Goal: Task Accomplishment & Management: Complete application form

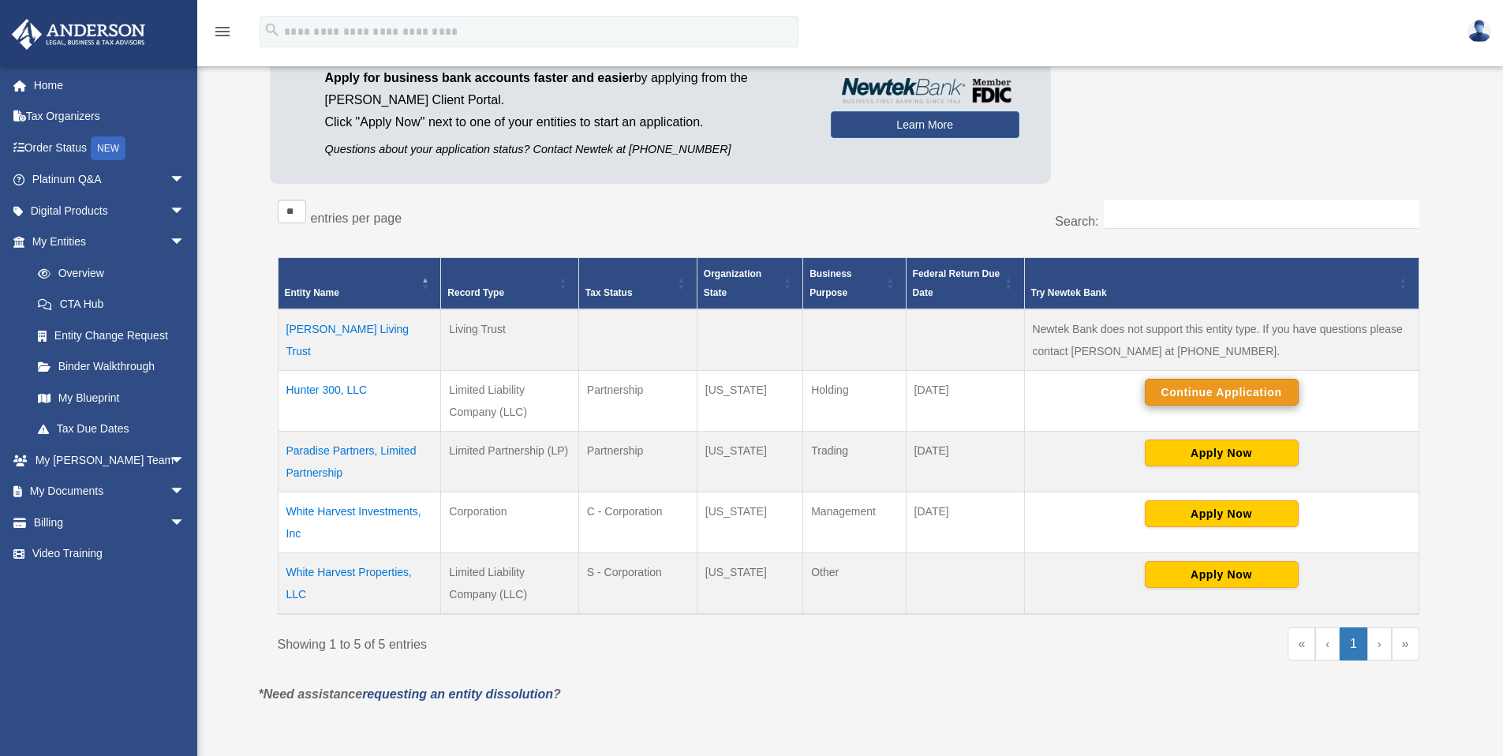
scroll to position [151, 0]
click at [1187, 396] on button "Continue Application" at bounding box center [1222, 392] width 154 height 27
click at [1205, 399] on button "Continue Application" at bounding box center [1222, 392] width 154 height 27
click at [1209, 392] on button "Continue Application" at bounding box center [1222, 392] width 154 height 27
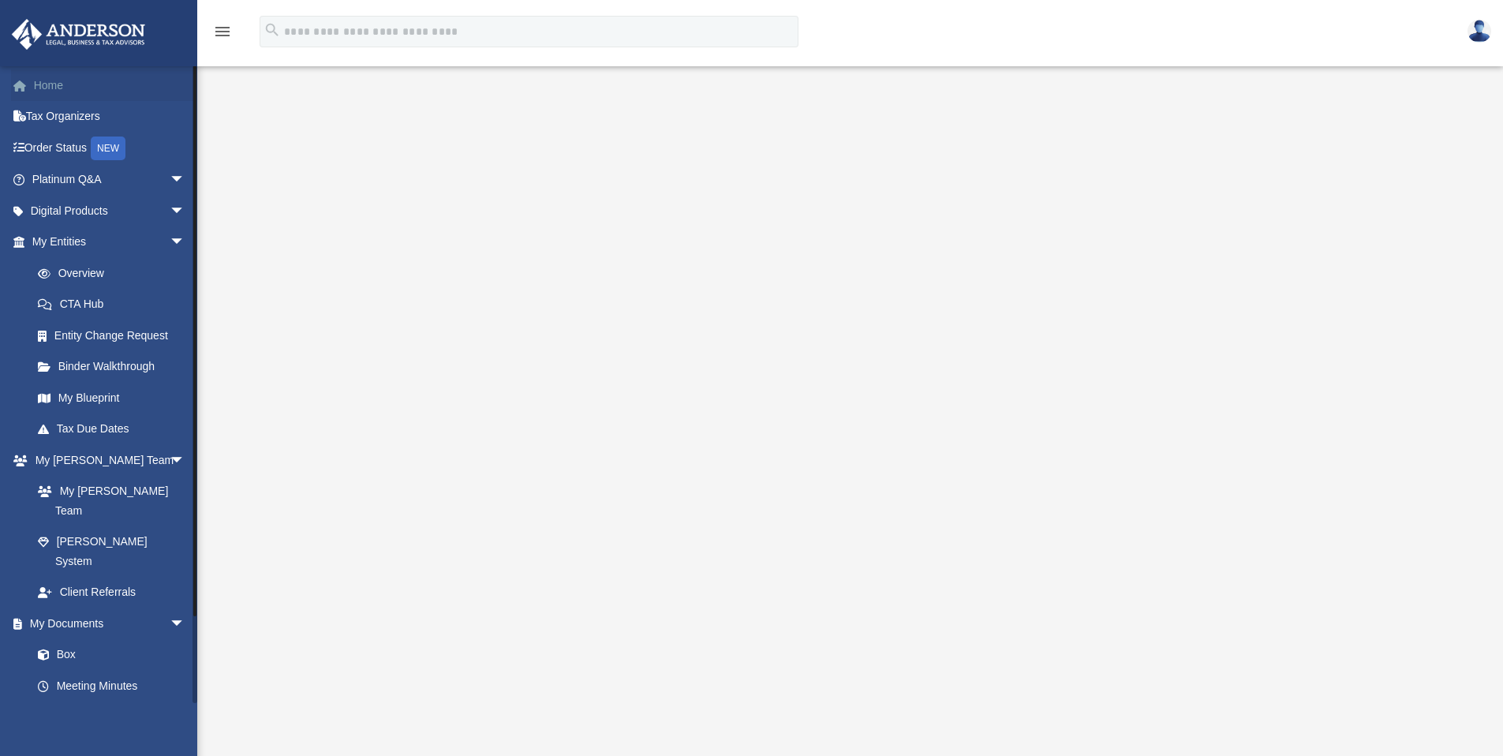
click at [46, 86] on link "Home" at bounding box center [110, 85] width 198 height 32
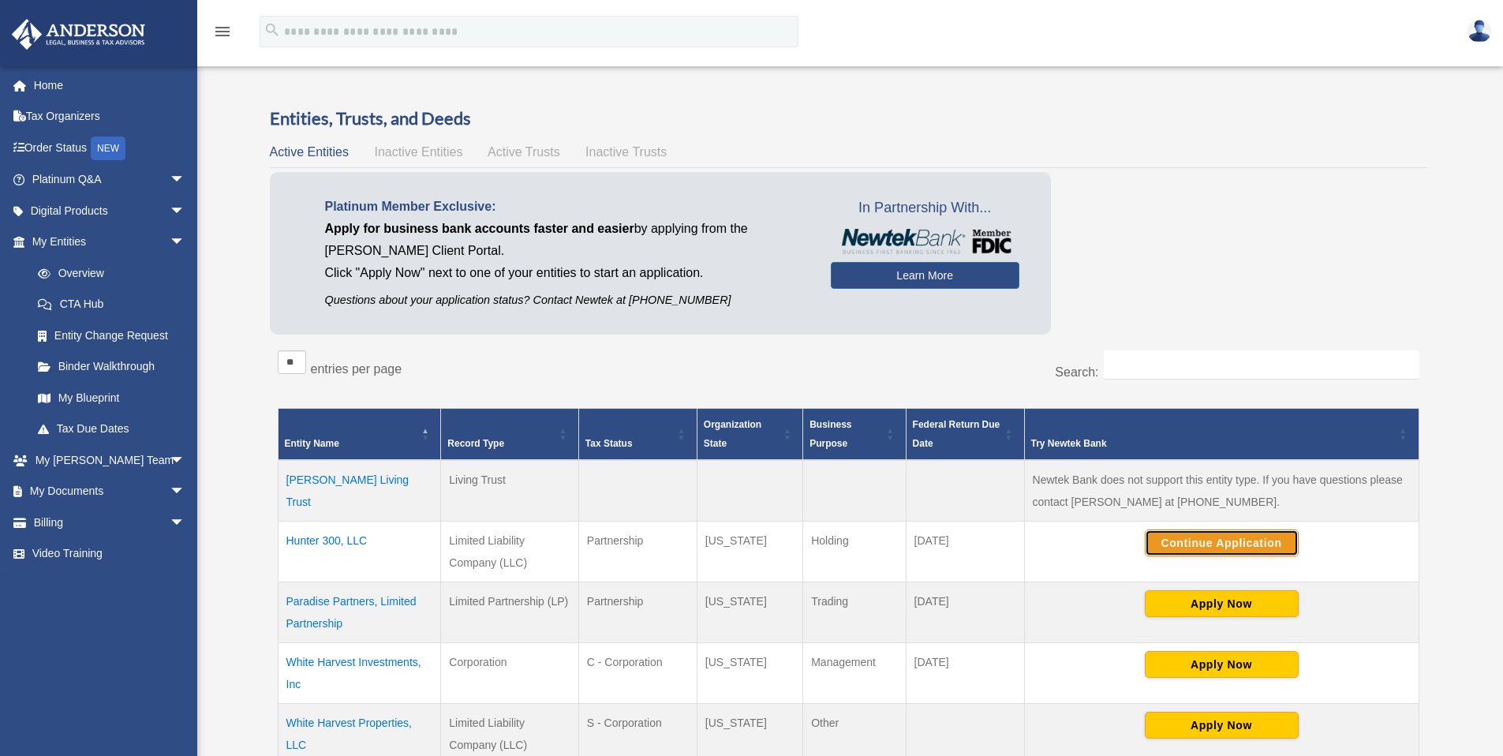
click at [1225, 538] on button "Continue Application" at bounding box center [1222, 542] width 154 height 27
click at [334, 541] on td "Hunter 300, LLC" at bounding box center [359, 552] width 163 height 61
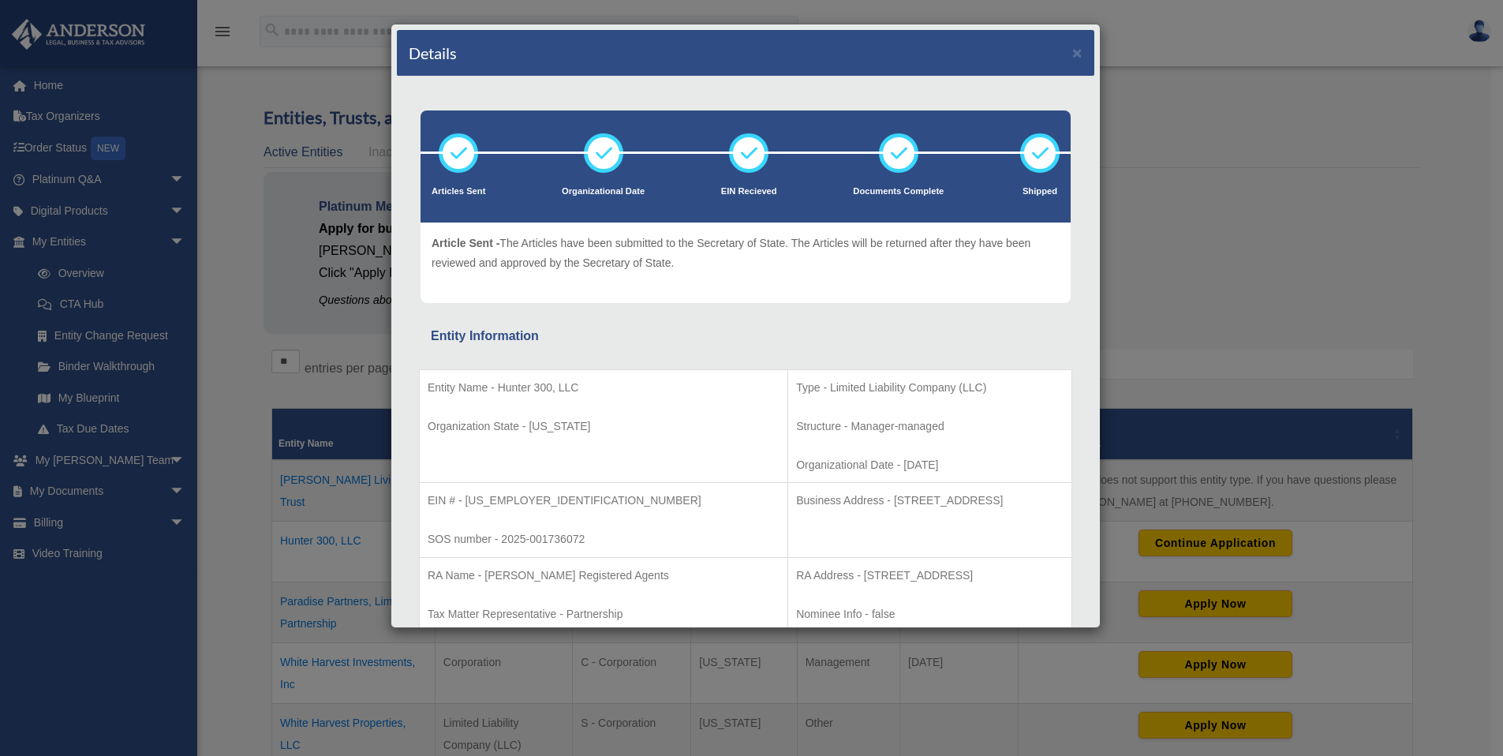
scroll to position [9, 0]
